Goal: Find specific page/section: Find specific page/section

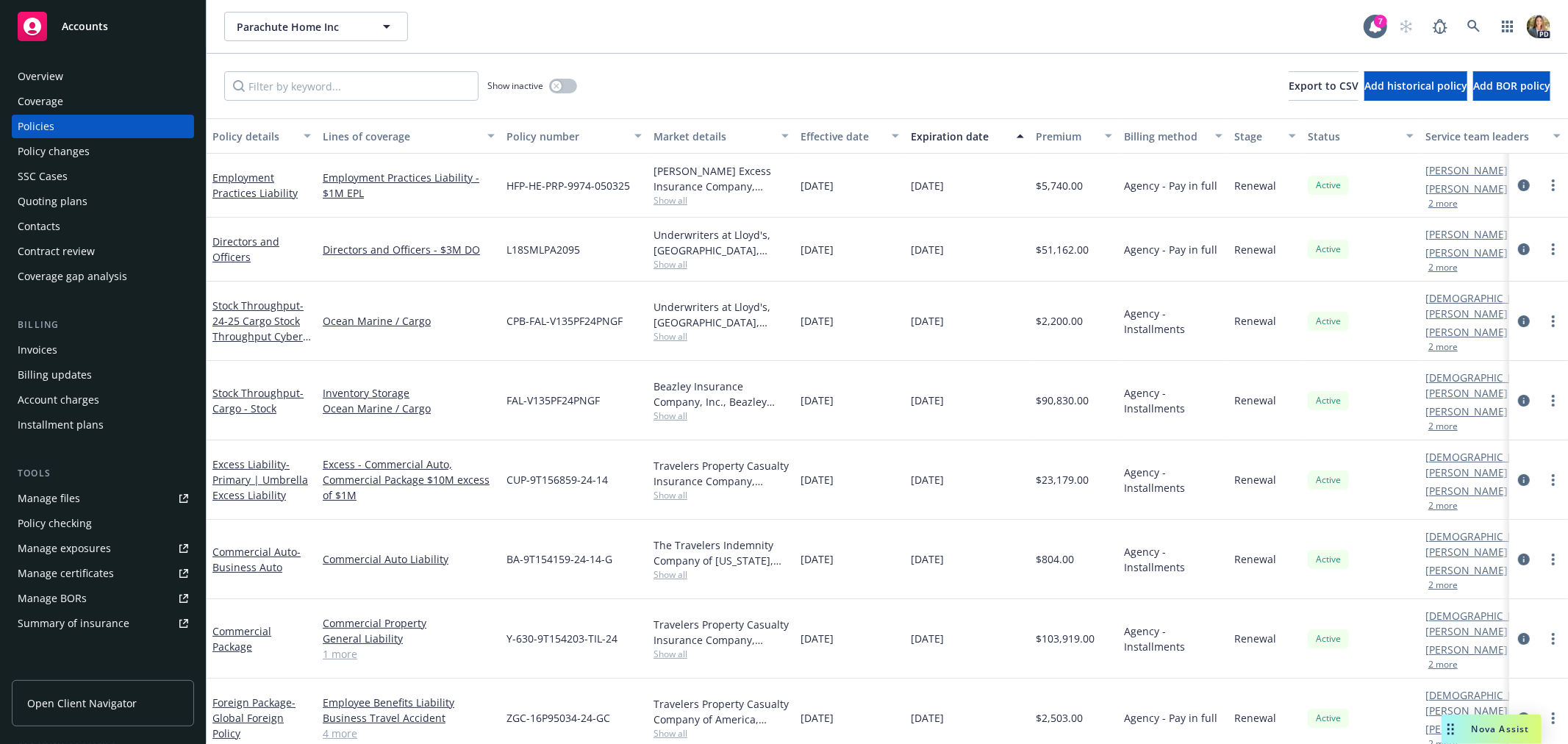
scroll to position [1, 0]
click at [75, 21] on span "Accounts" at bounding box center [85, 27] width 46 height 12
